Goal: Check status: Check status

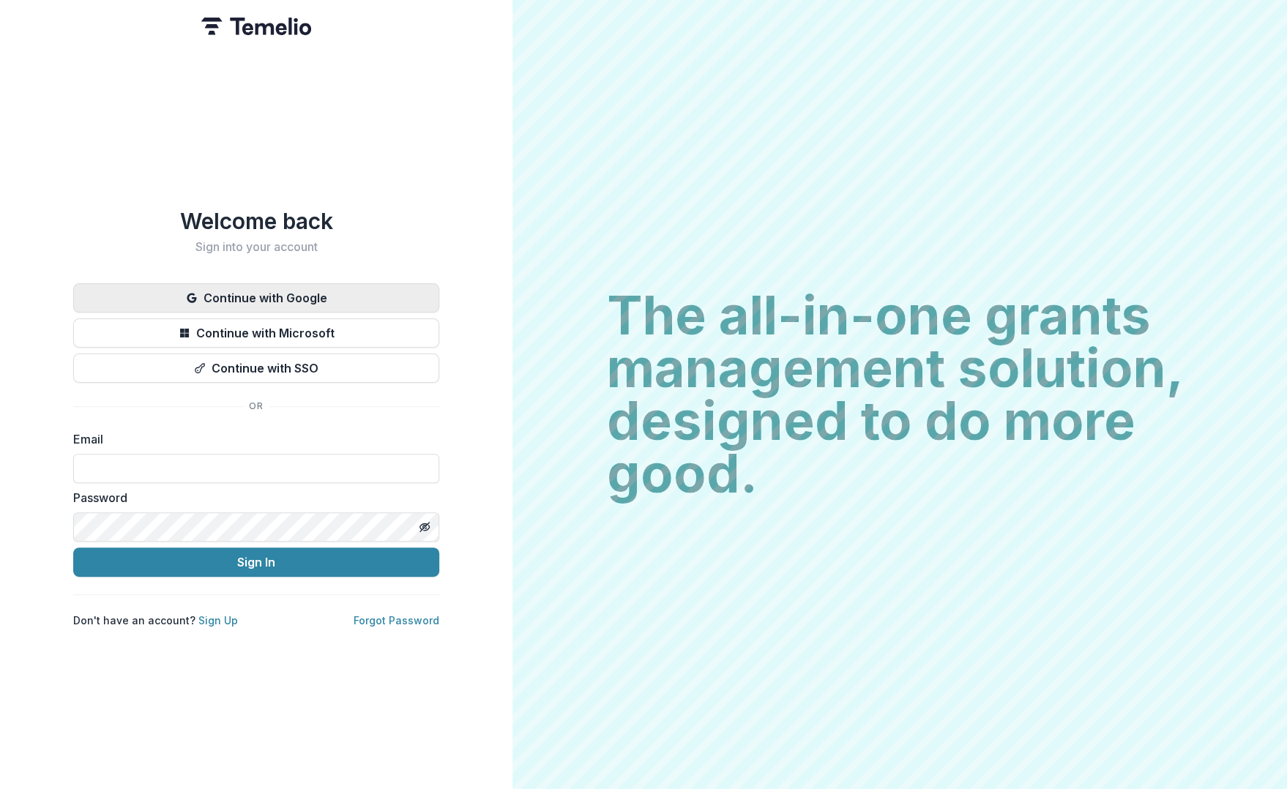
type input "**********"
click at [277, 297] on button "Continue with Google" at bounding box center [256, 297] width 366 height 29
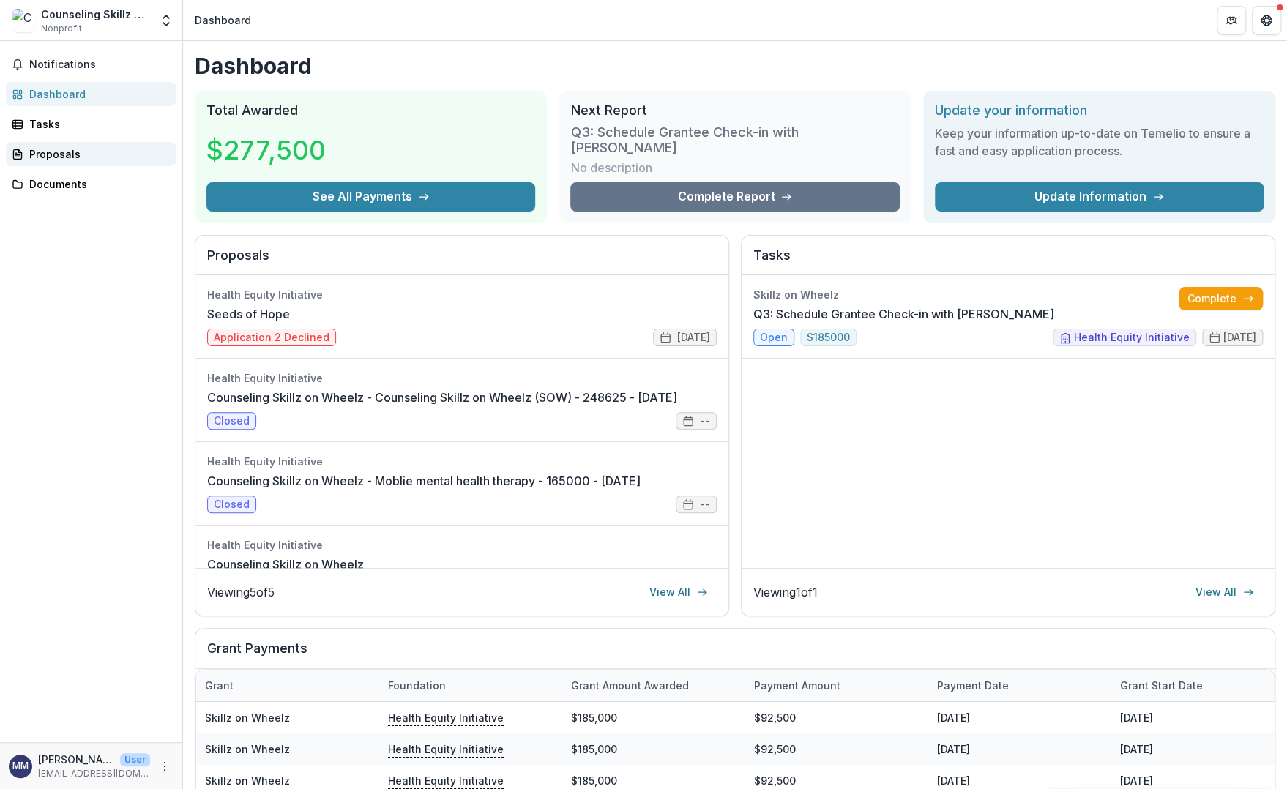
click at [32, 151] on div "Proposals" at bounding box center [96, 153] width 135 height 15
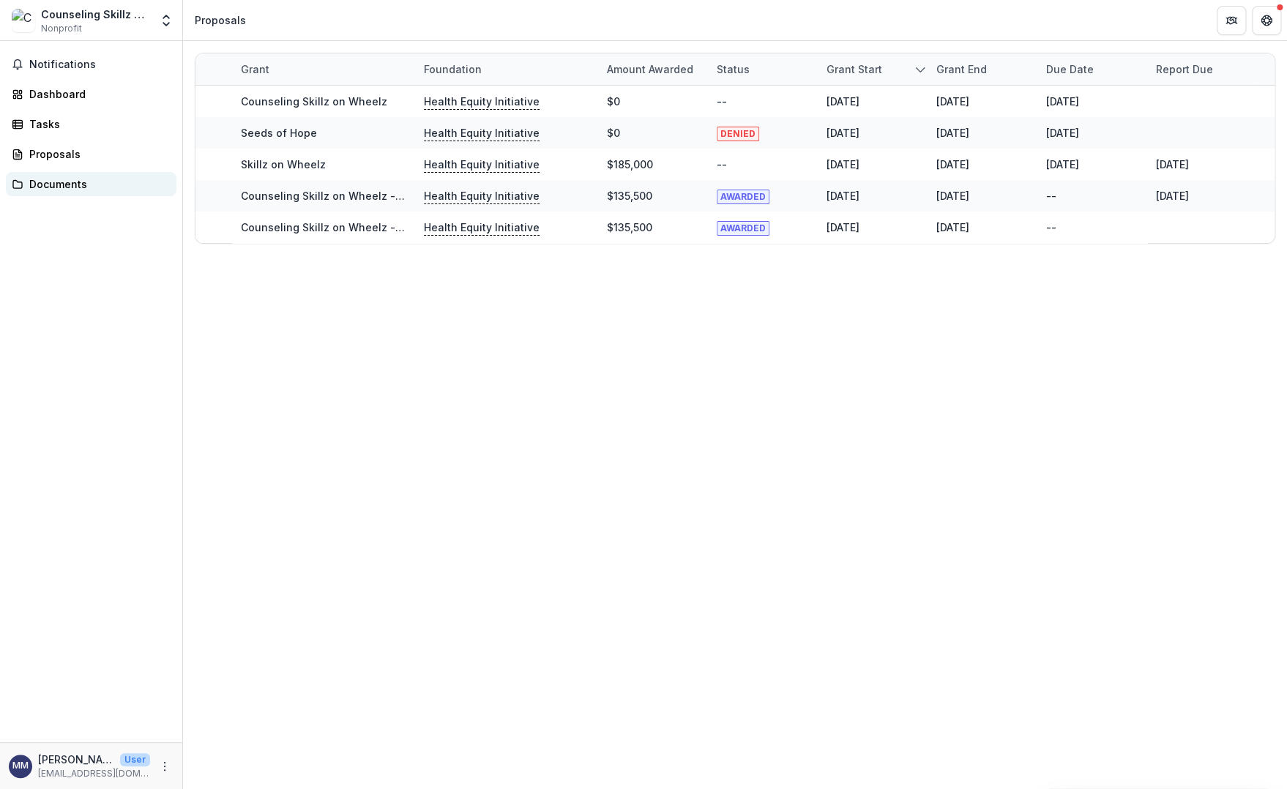
click at [87, 187] on div "Documents" at bounding box center [96, 183] width 135 height 15
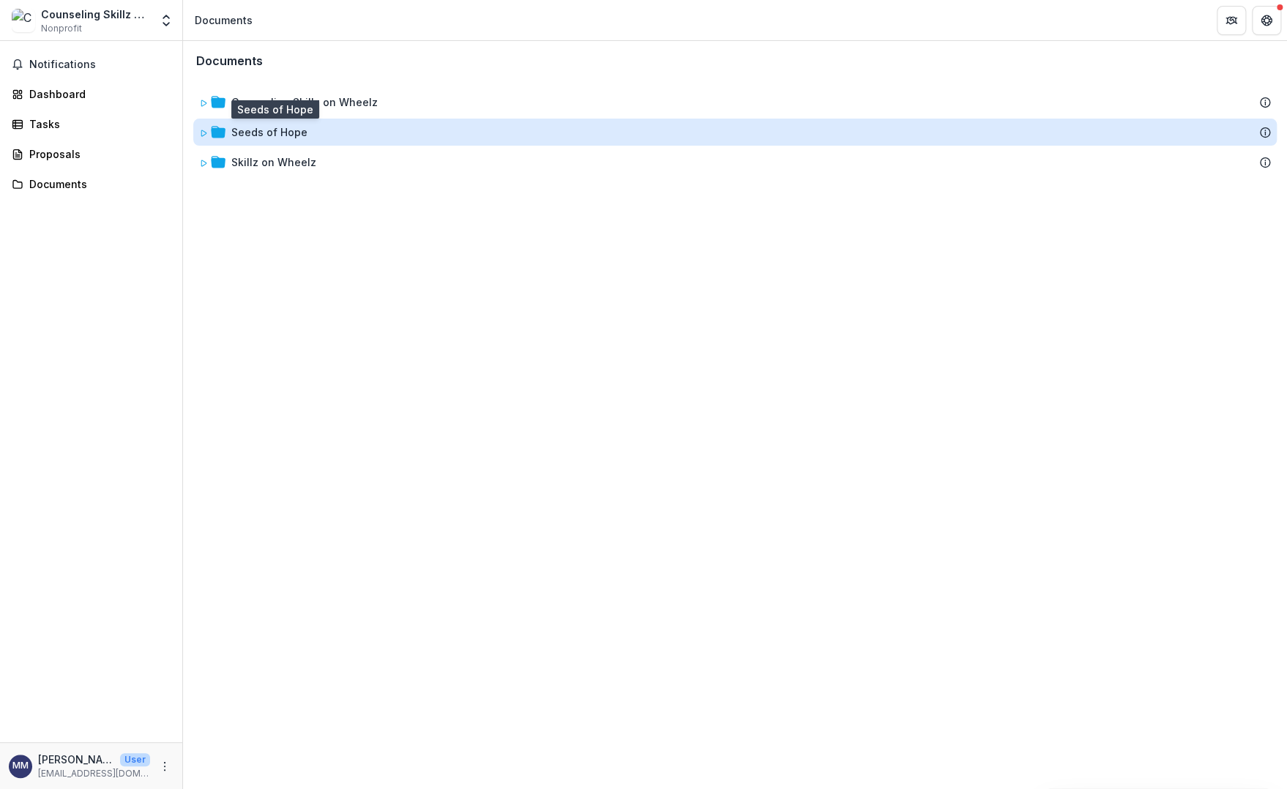
click at [239, 136] on div "Seeds of Hope" at bounding box center [269, 131] width 76 height 15
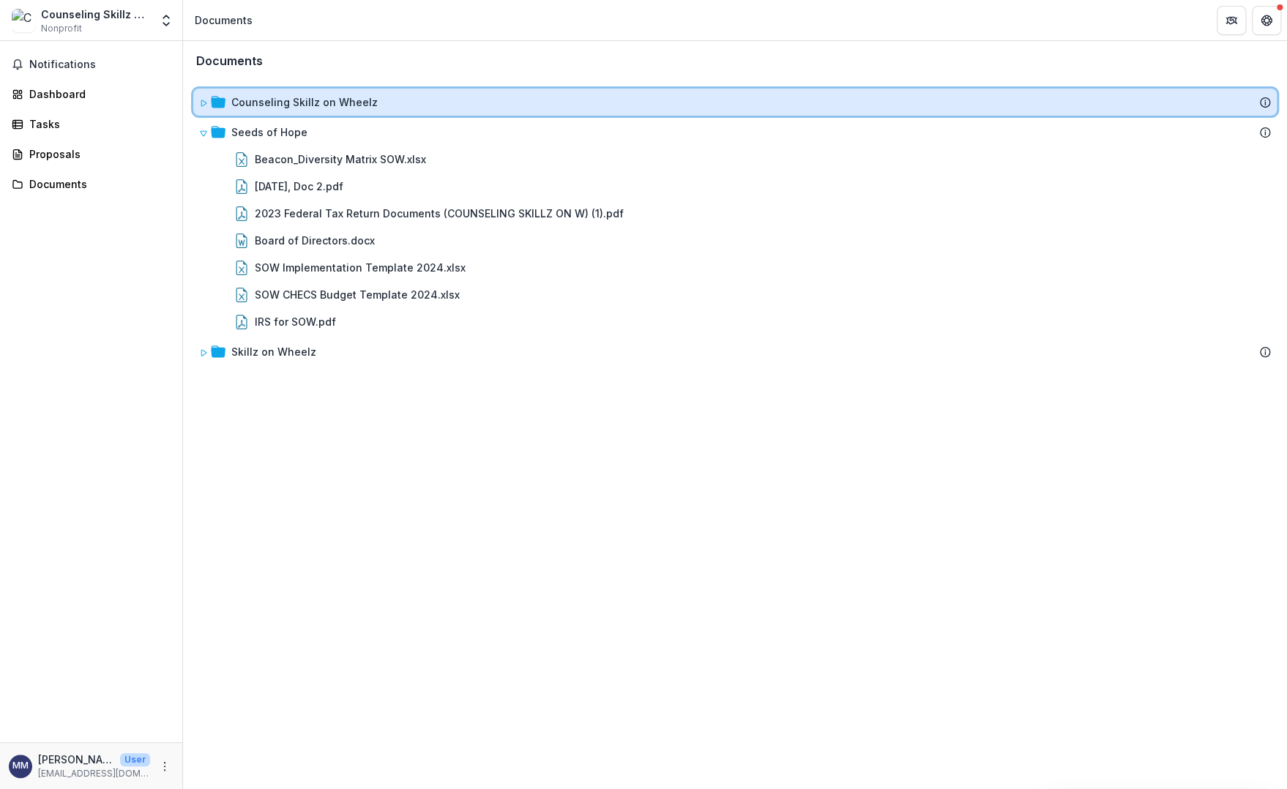
click at [264, 110] on div "Counseling Skillz on Wheelz" at bounding box center [734, 102] width 1083 height 27
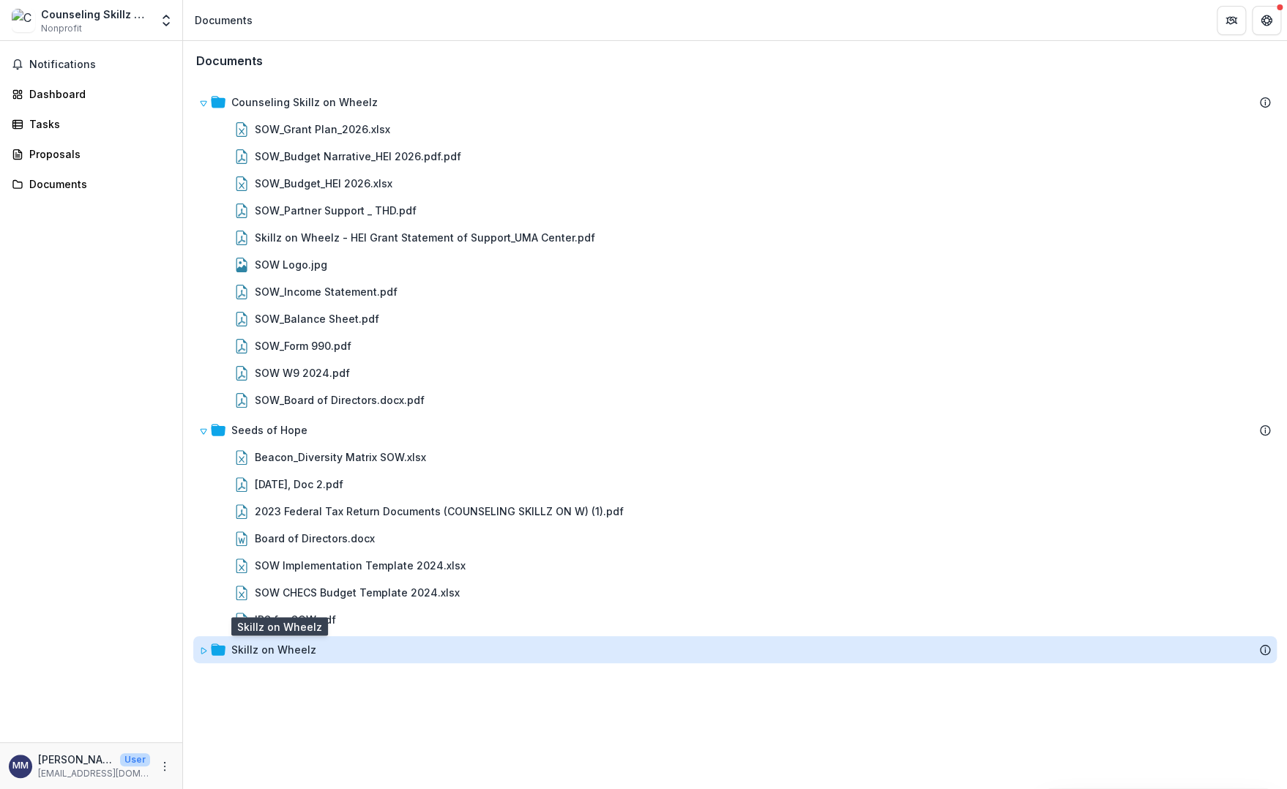
click at [290, 653] on div "Skillz on Wheelz" at bounding box center [273, 649] width 85 height 15
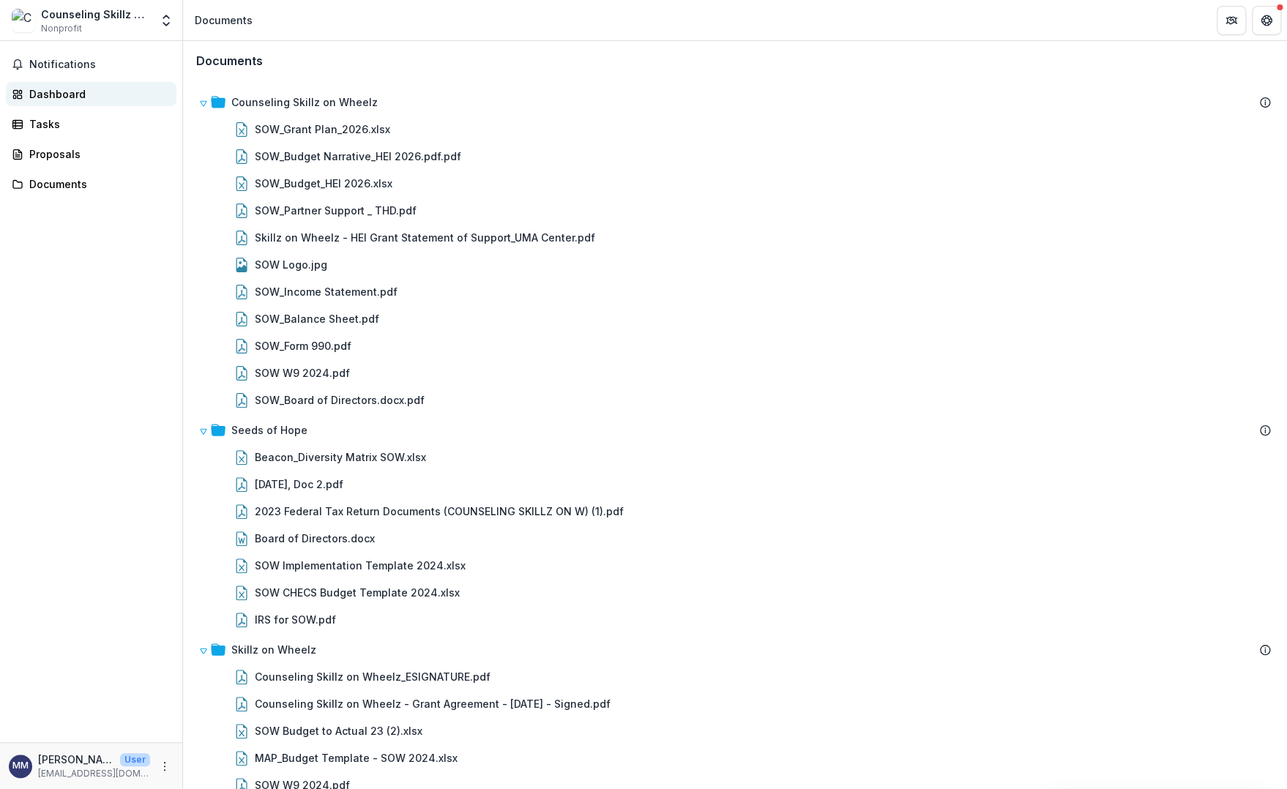
click at [67, 92] on div "Dashboard" at bounding box center [96, 93] width 135 height 15
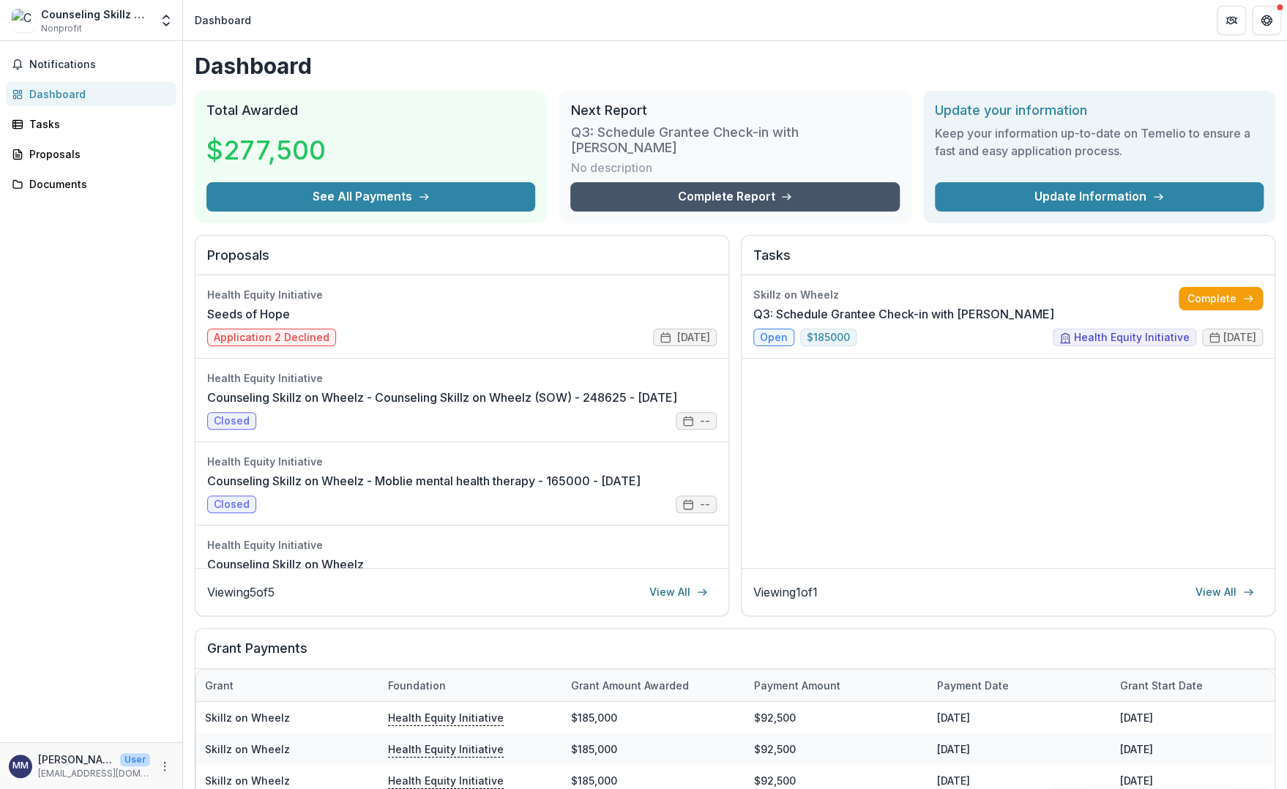
click at [689, 186] on link "Complete Report" at bounding box center [734, 196] width 329 height 29
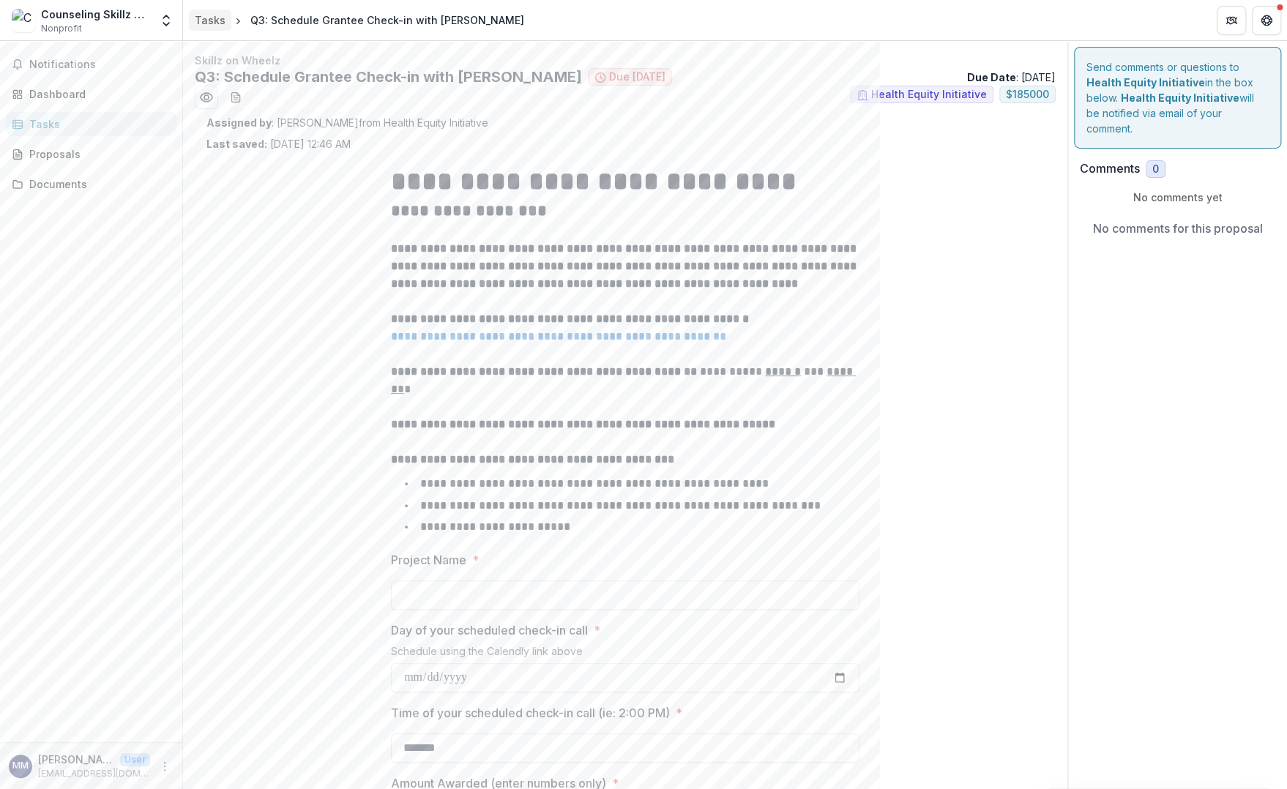
click at [208, 17] on div "Tasks" at bounding box center [210, 19] width 31 height 15
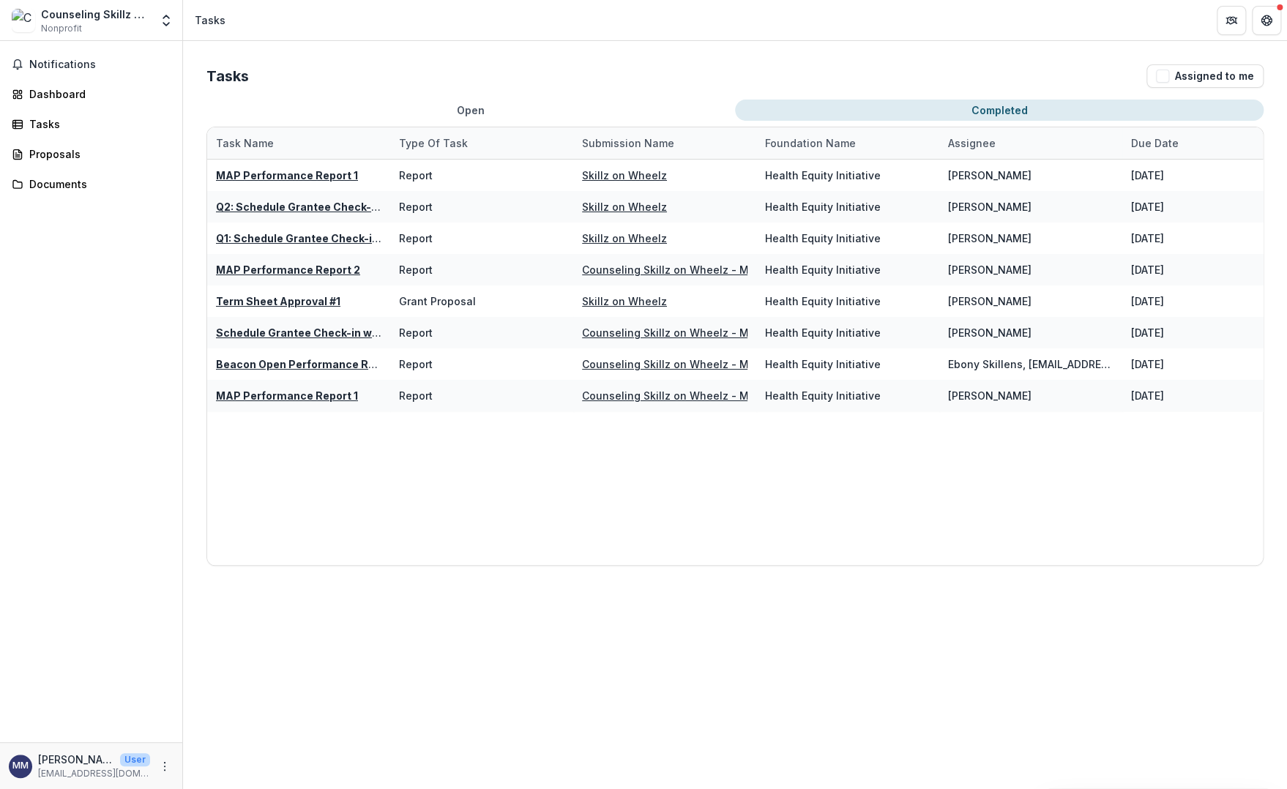
click at [1006, 117] on button "Completed" at bounding box center [999, 110] width 528 height 21
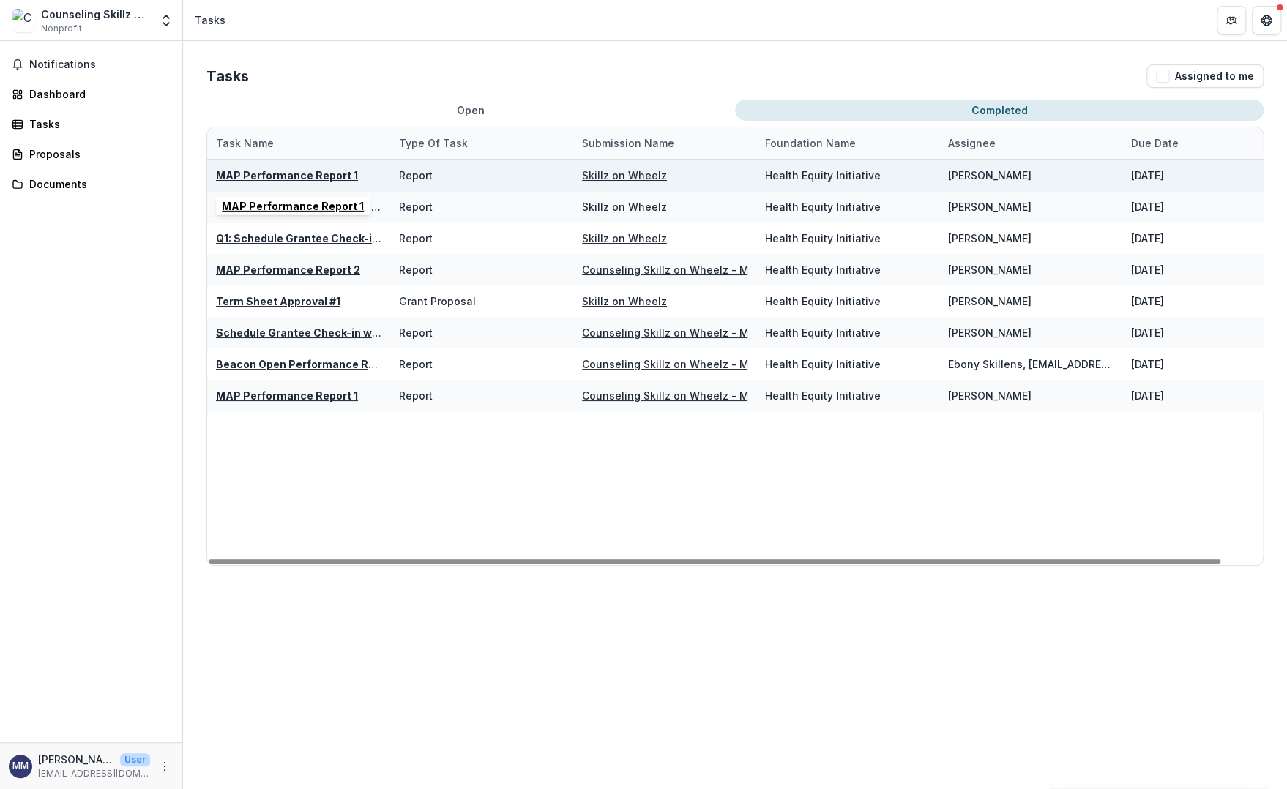
click at [314, 177] on u "MAP Performance Report 1" at bounding box center [287, 175] width 142 height 12
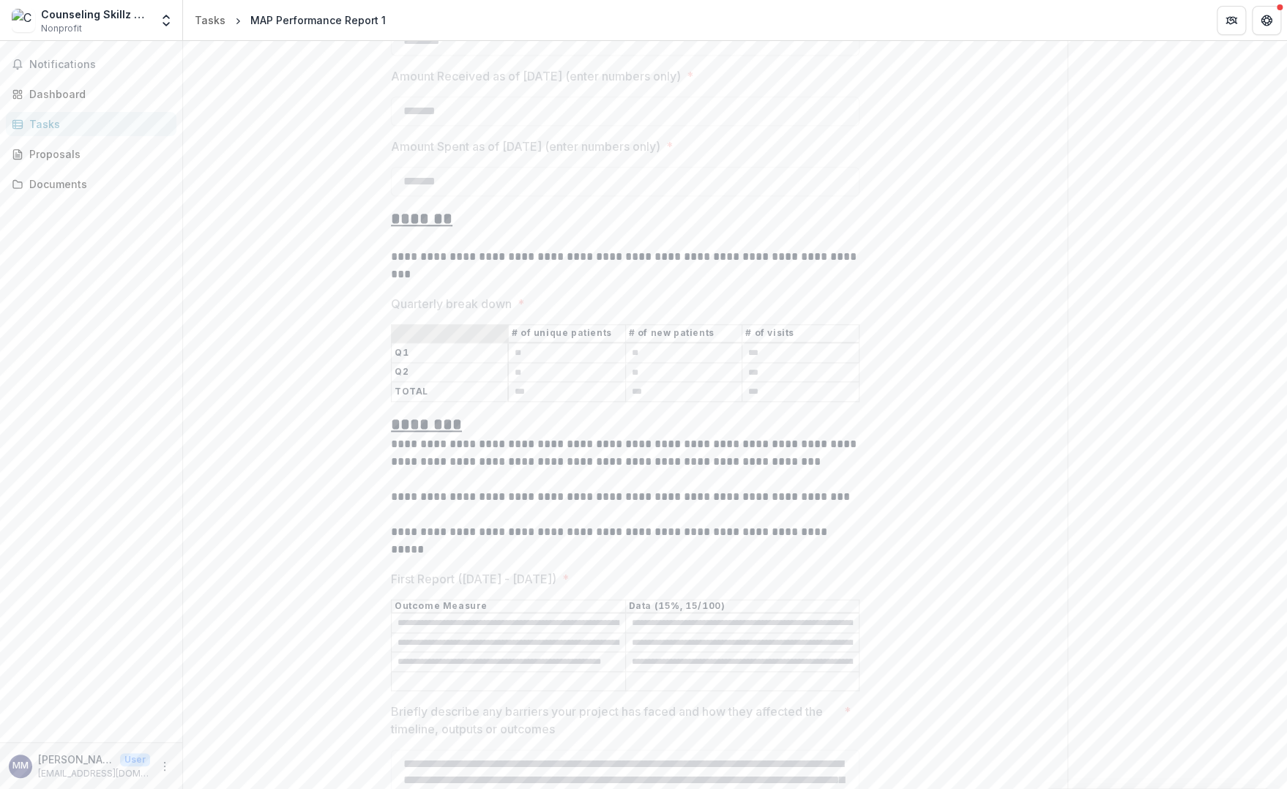
scroll to position [732, 0]
